Goal: Task Accomplishment & Management: Manage account settings

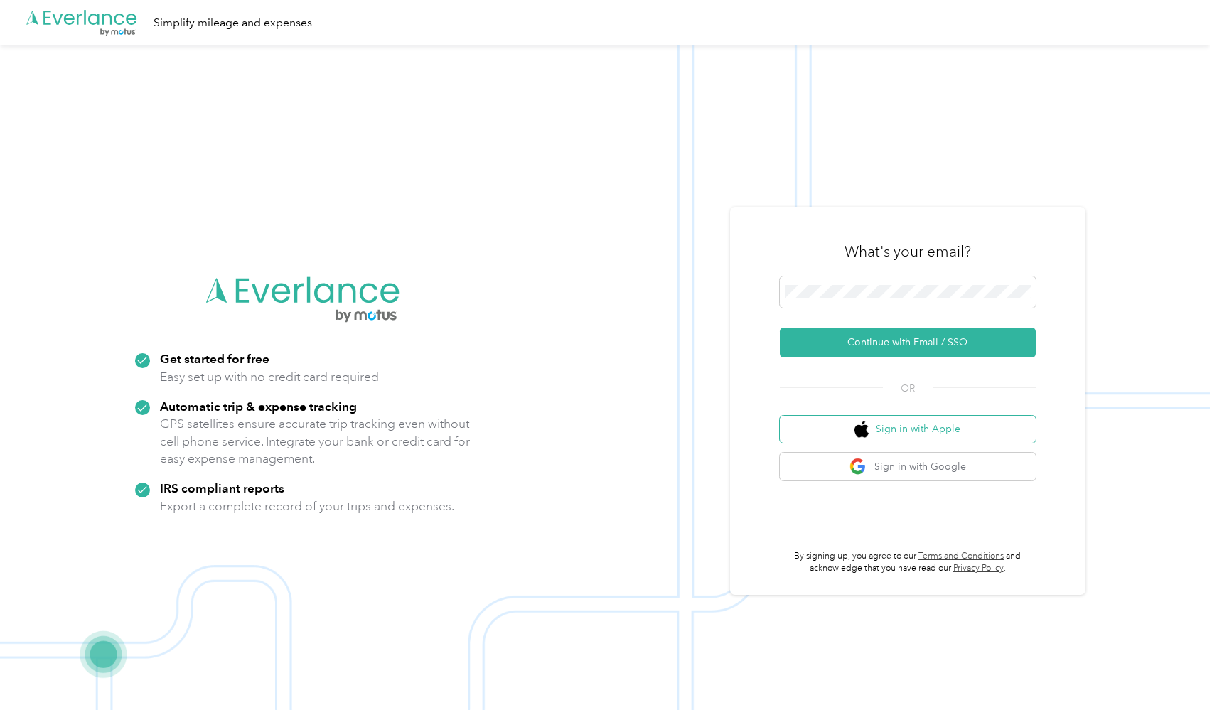
click at [865, 432] on img "button" at bounding box center [862, 430] width 14 height 18
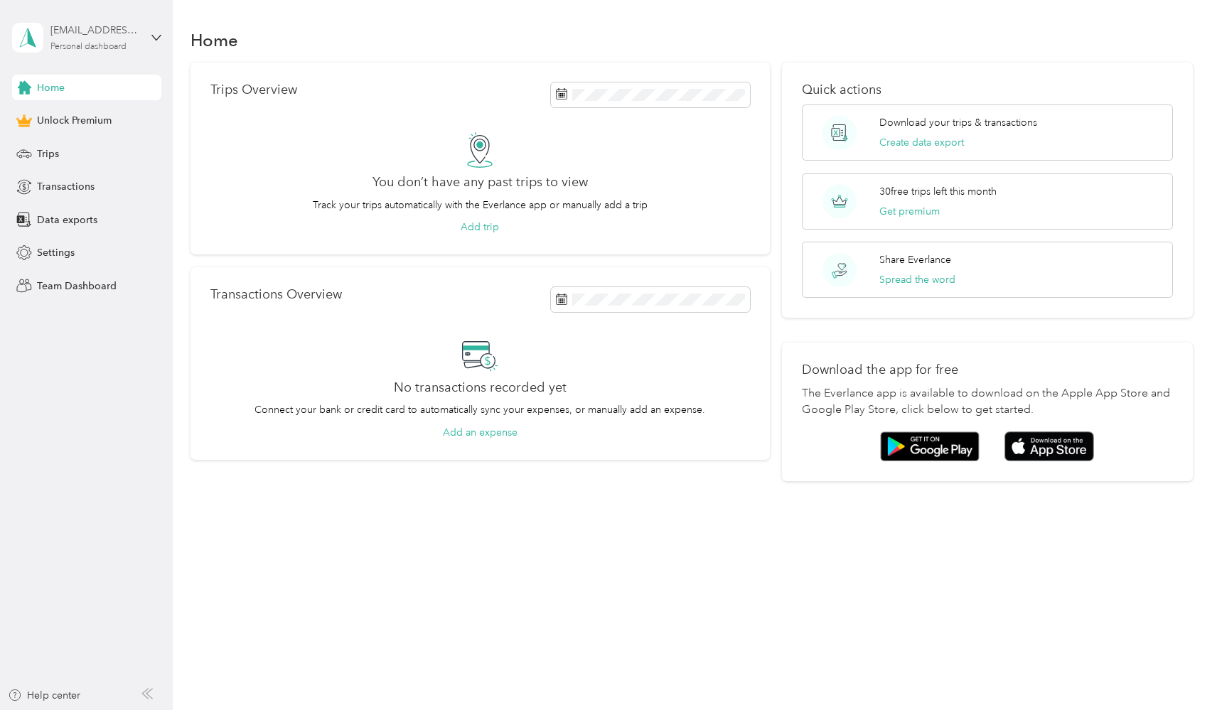
click at [87, 39] on div "[EMAIL_ADDRESS][DOMAIN_NAME] Personal dashboard" at bounding box center [94, 37] width 89 height 28
click at [53, 118] on div "Log out" at bounding box center [51, 117] width 55 height 15
